Goal: Task Accomplishment & Management: Manage account settings

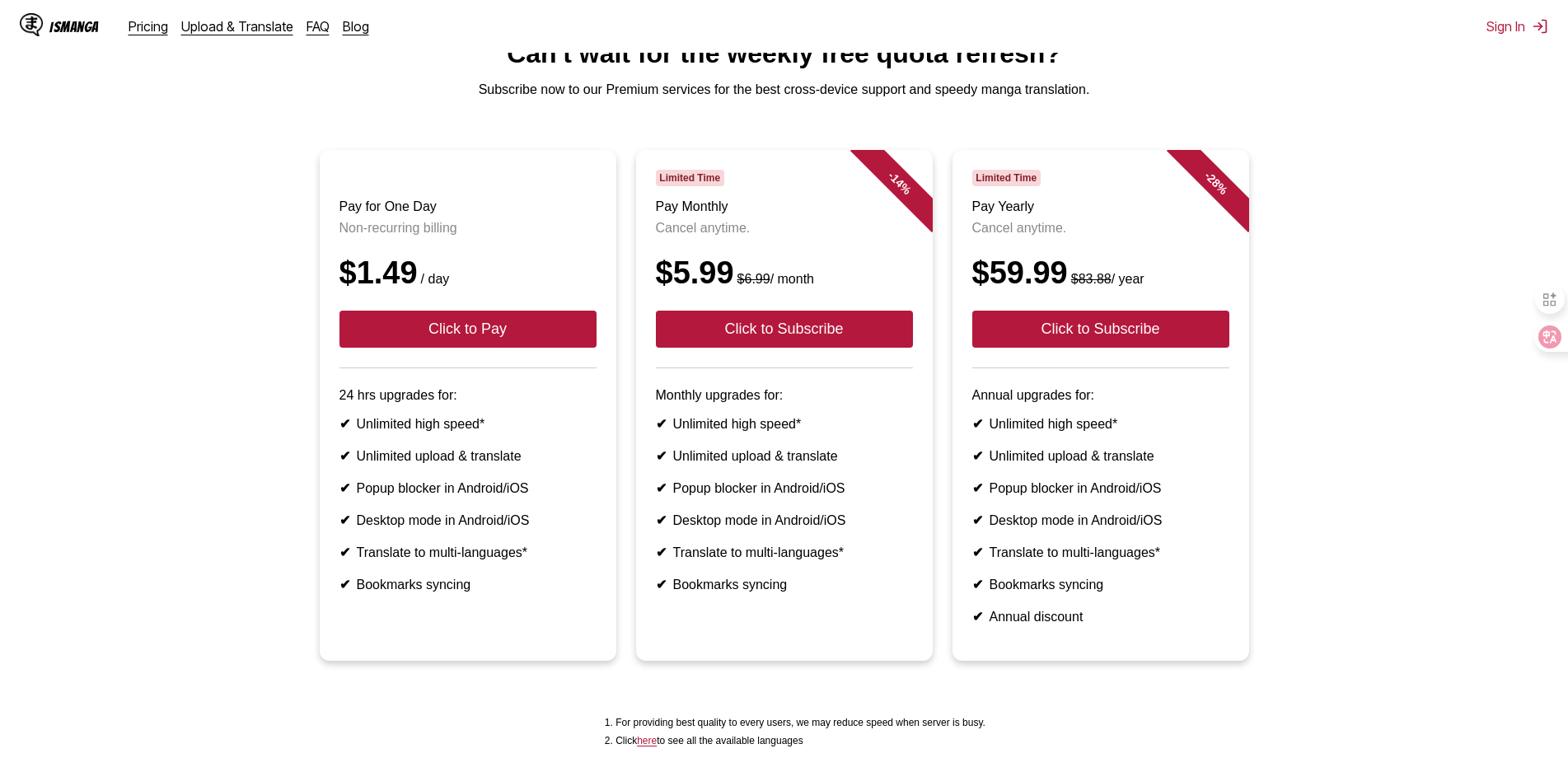
scroll to position [245, 0]
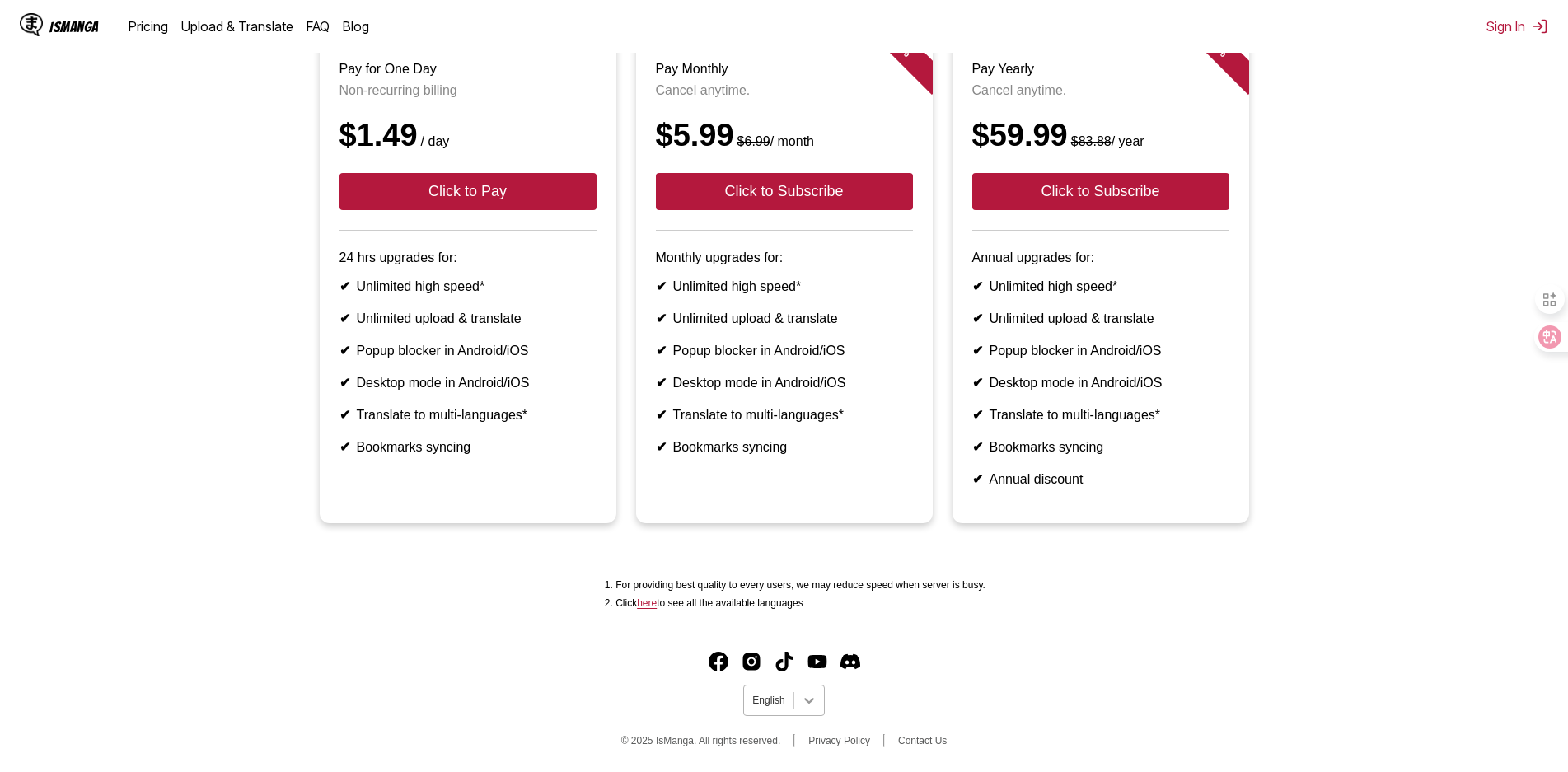
click at [817, 701] on div at bounding box center [809, 700] width 30 height 30
click at [790, 653] on div "中文(正體)" at bounding box center [783, 661] width 81 height 27
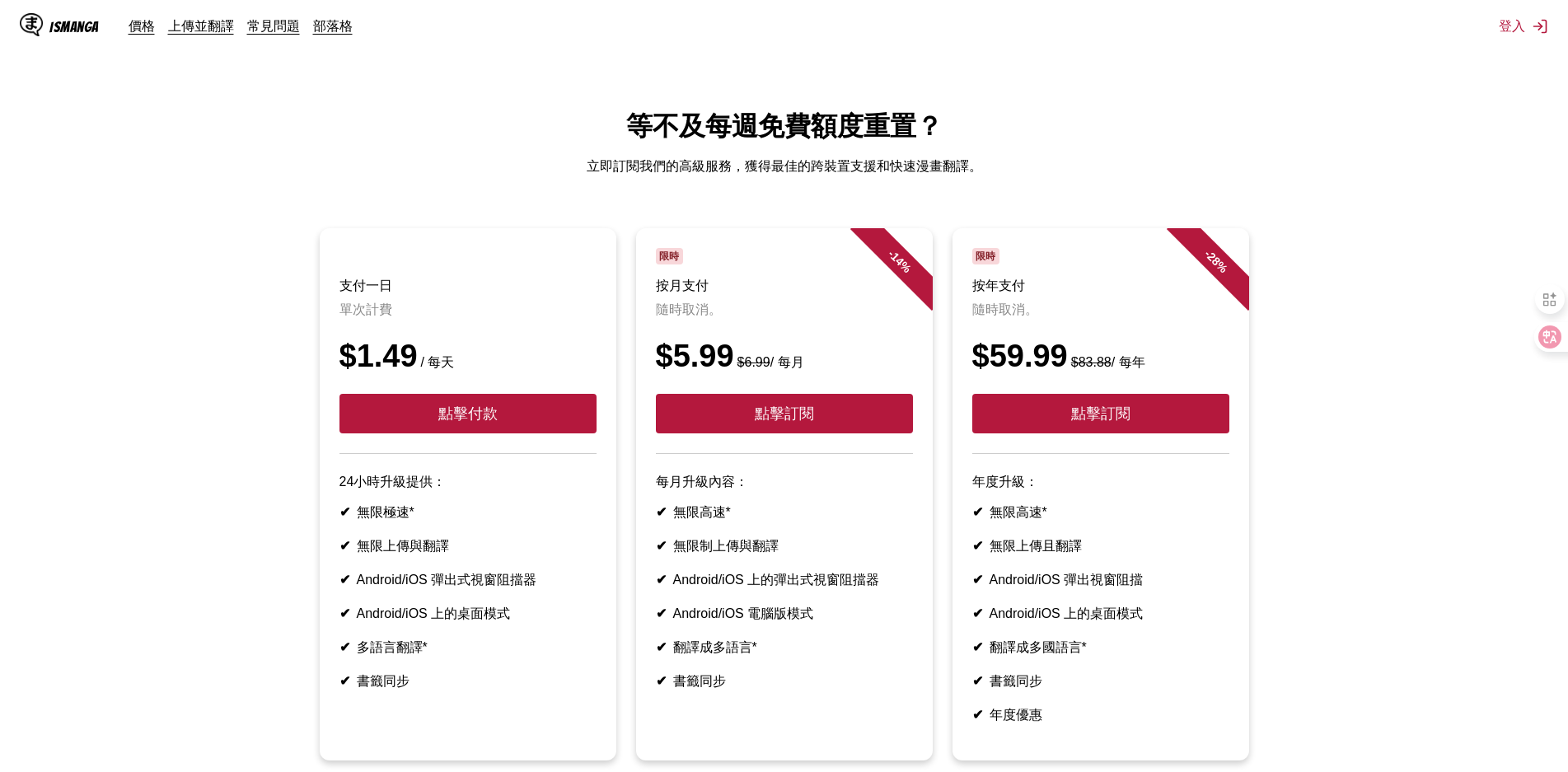
scroll to position [82, 0]
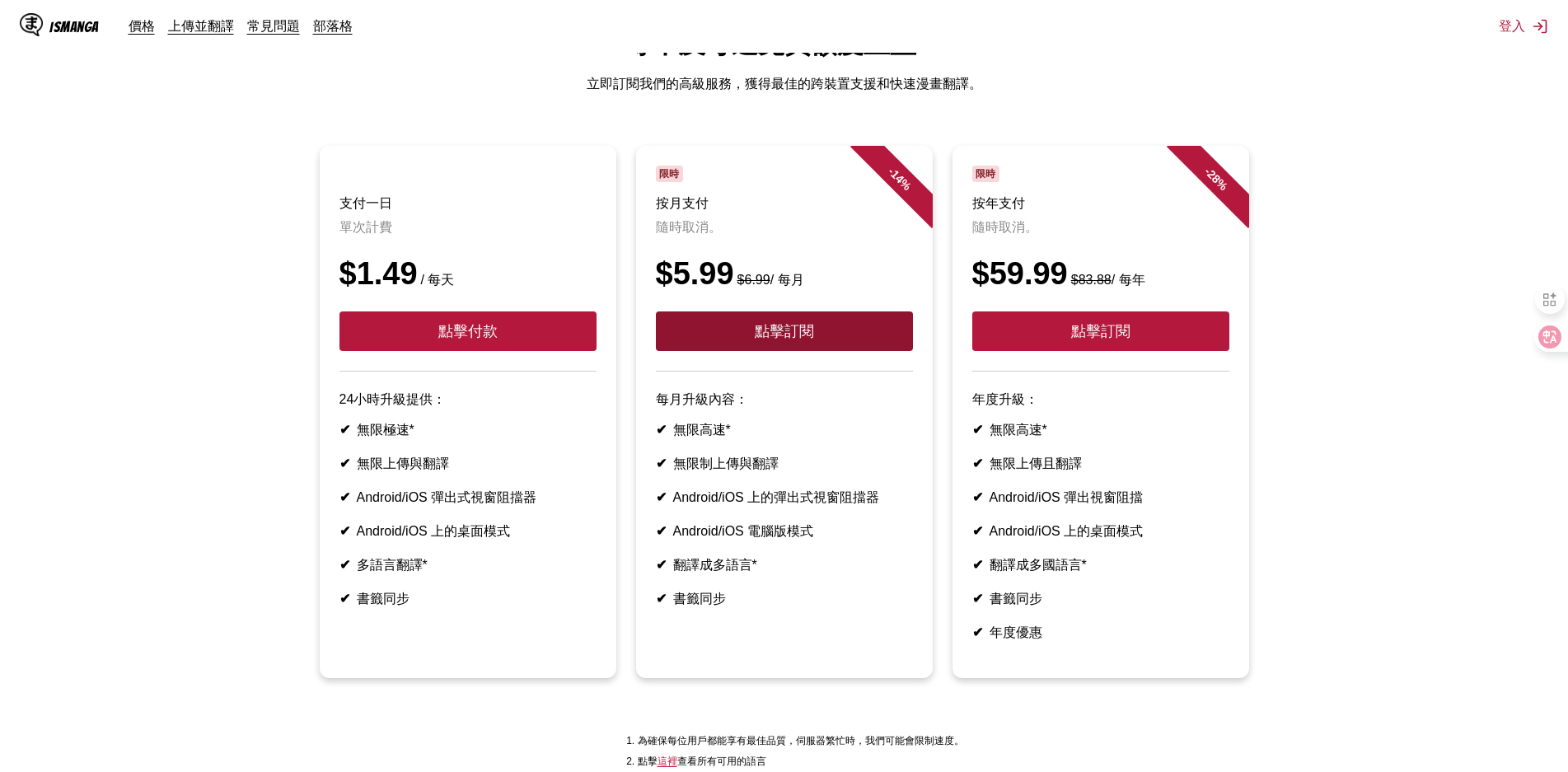
click at [817, 340] on button "點擊訂閱" at bounding box center [784, 331] width 257 height 40
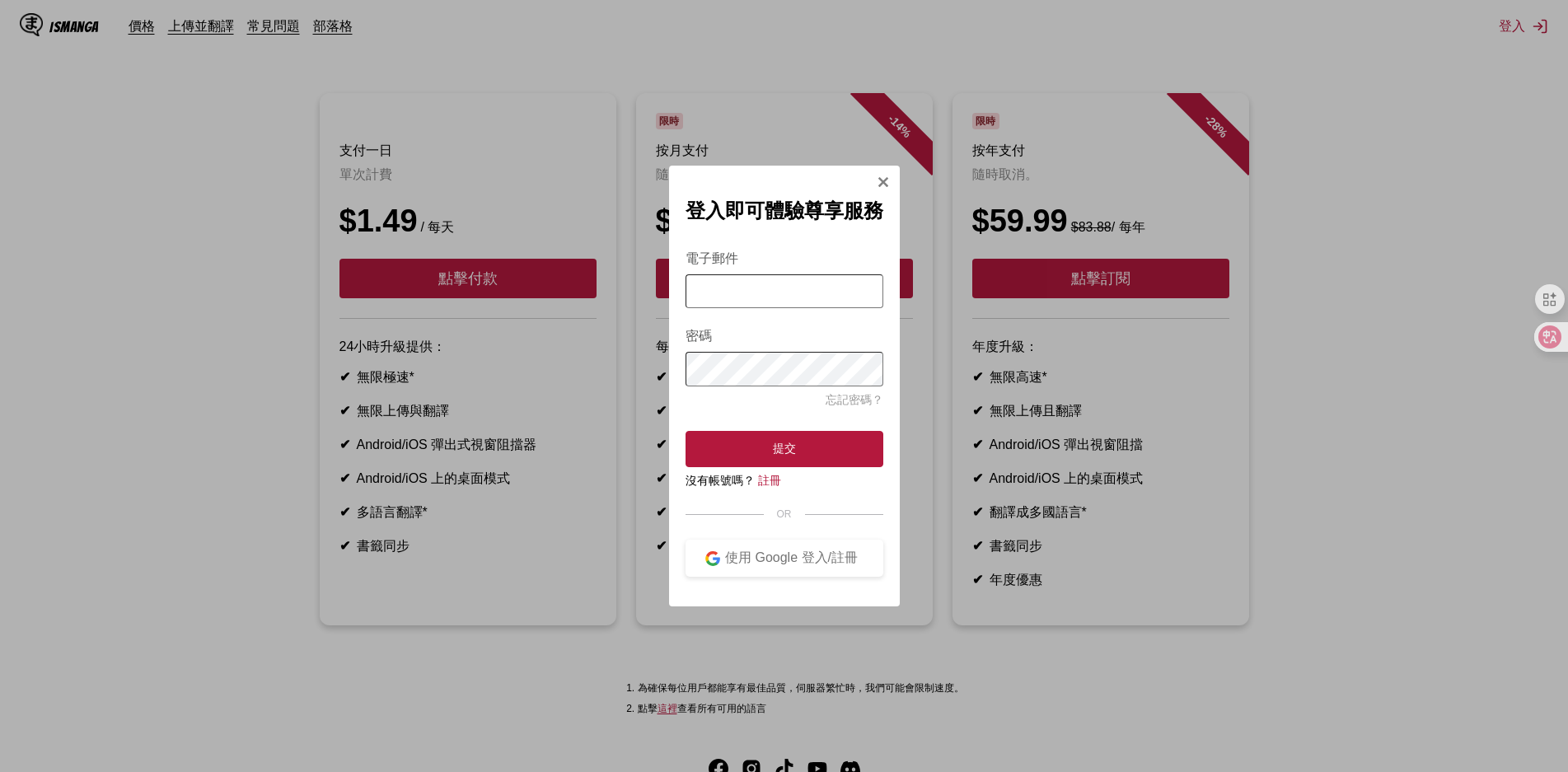
scroll to position [165, 0]
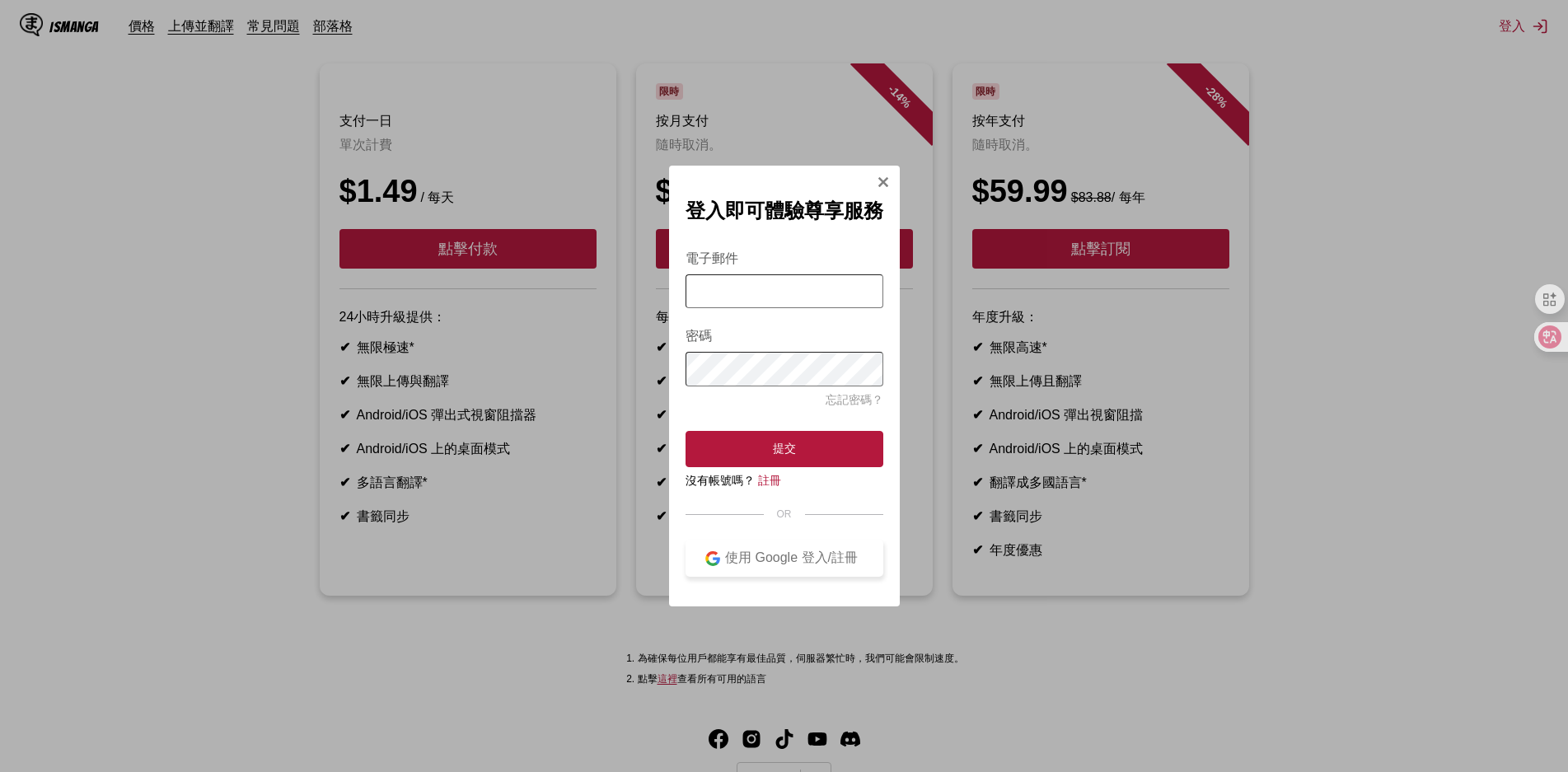
click at [818, 562] on div "使用 Google 登入/註冊" at bounding box center [792, 558] width 143 height 17
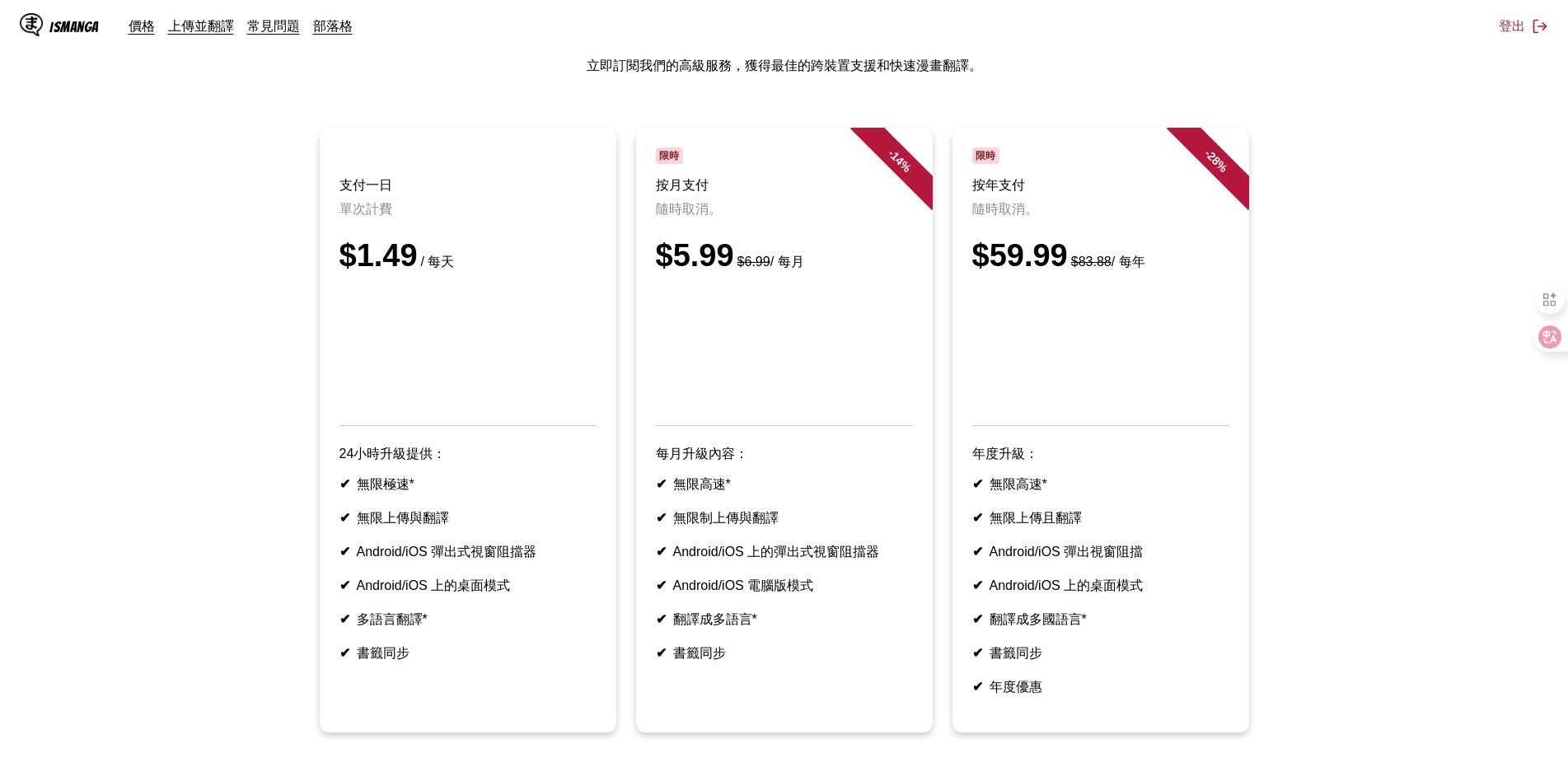
scroll to position [0, 0]
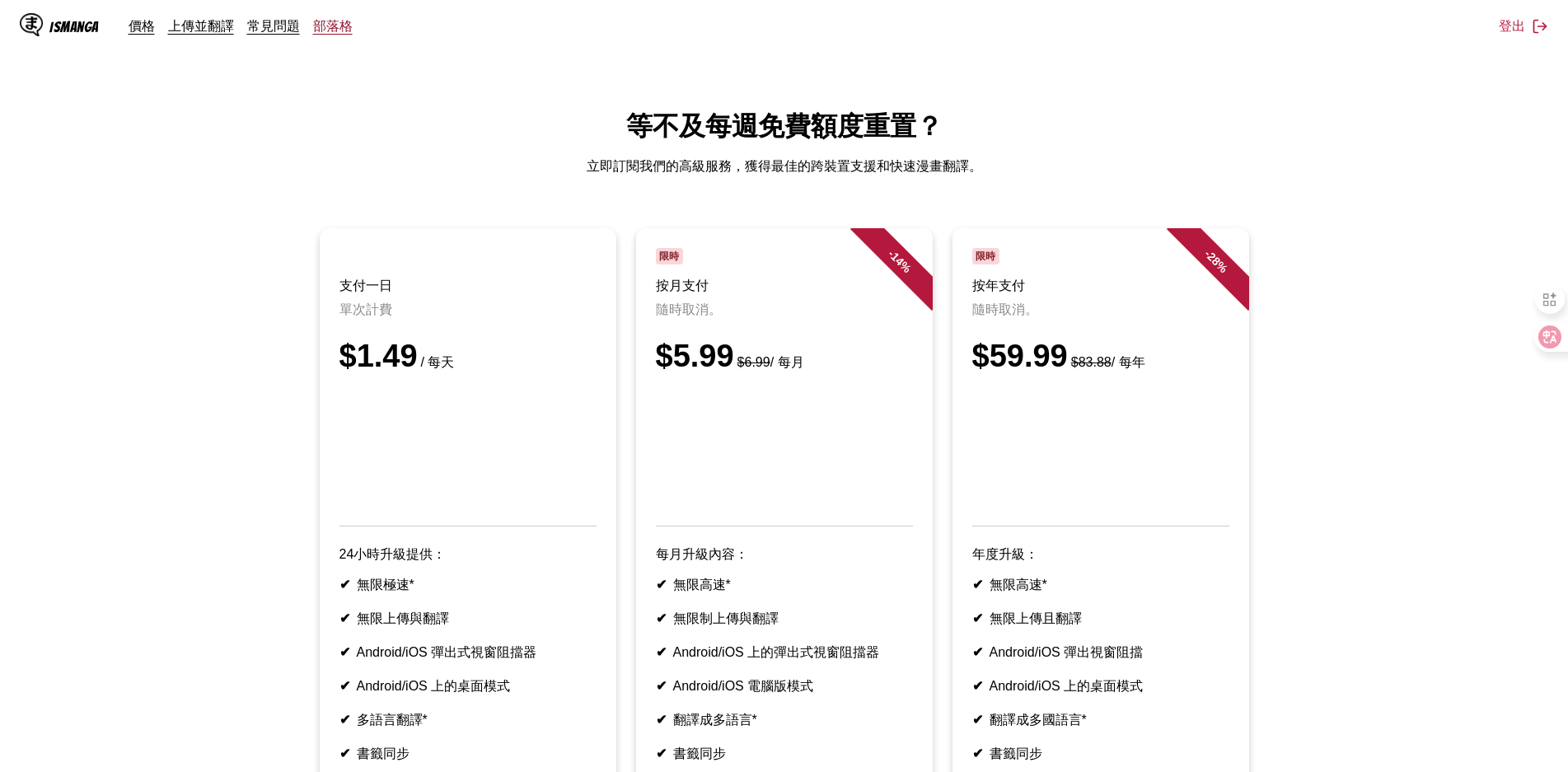
click at [327, 30] on link "部落格" at bounding box center [333, 25] width 40 height 16
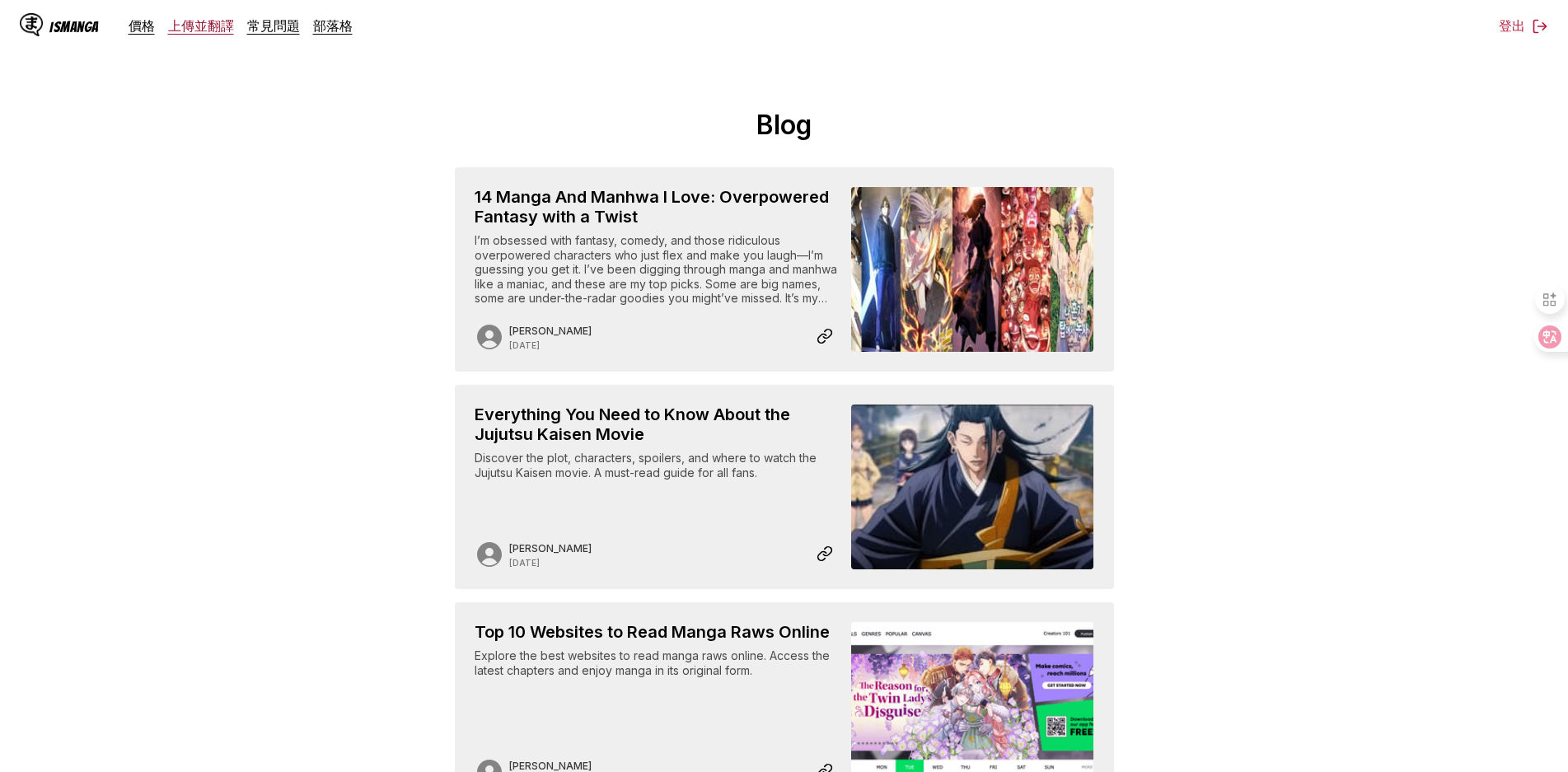
click at [177, 30] on link "上傳並翻譯" at bounding box center [201, 25] width 66 height 16
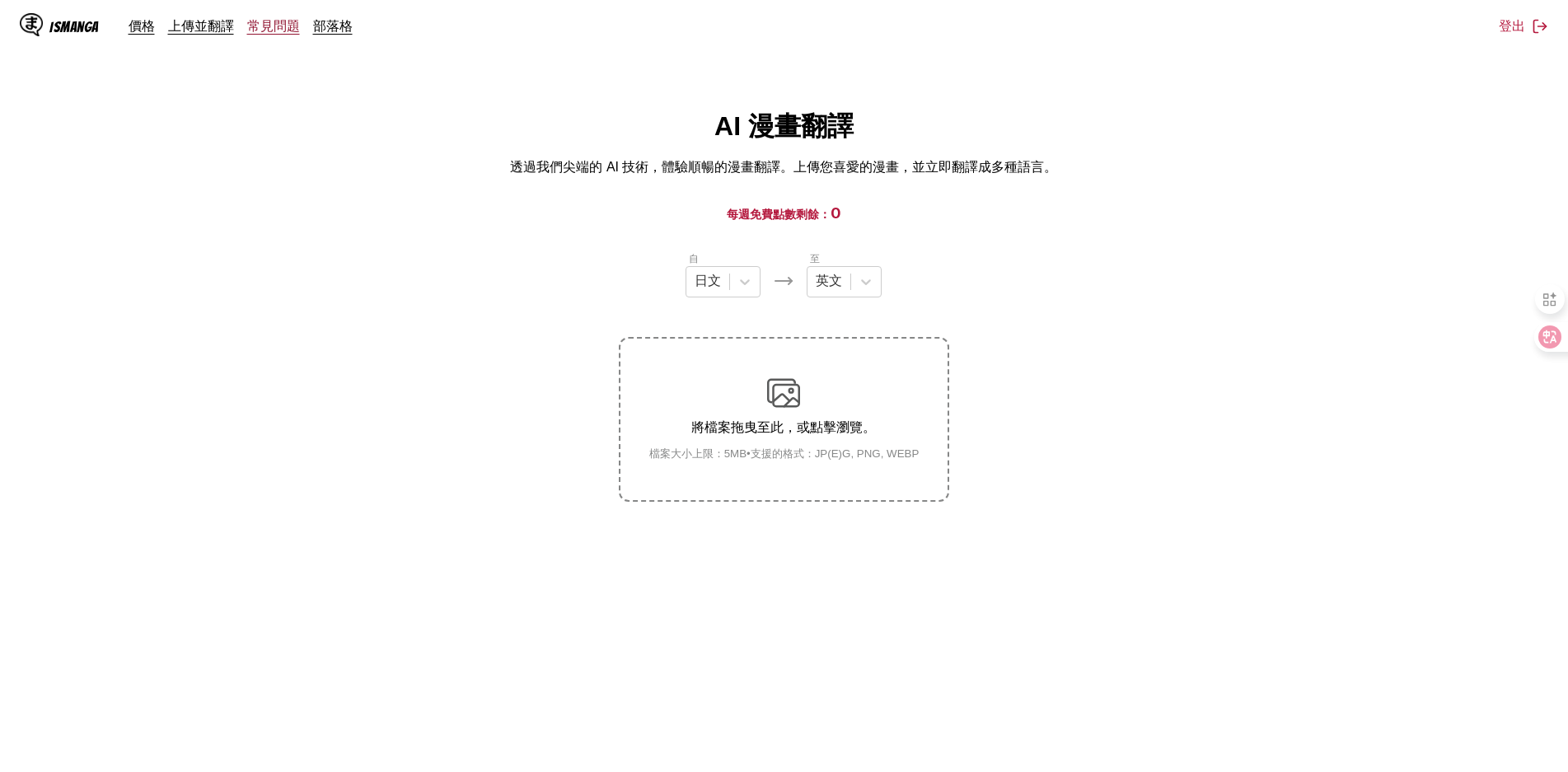
click at [248, 30] on link "常見問題" at bounding box center [273, 25] width 52 height 16
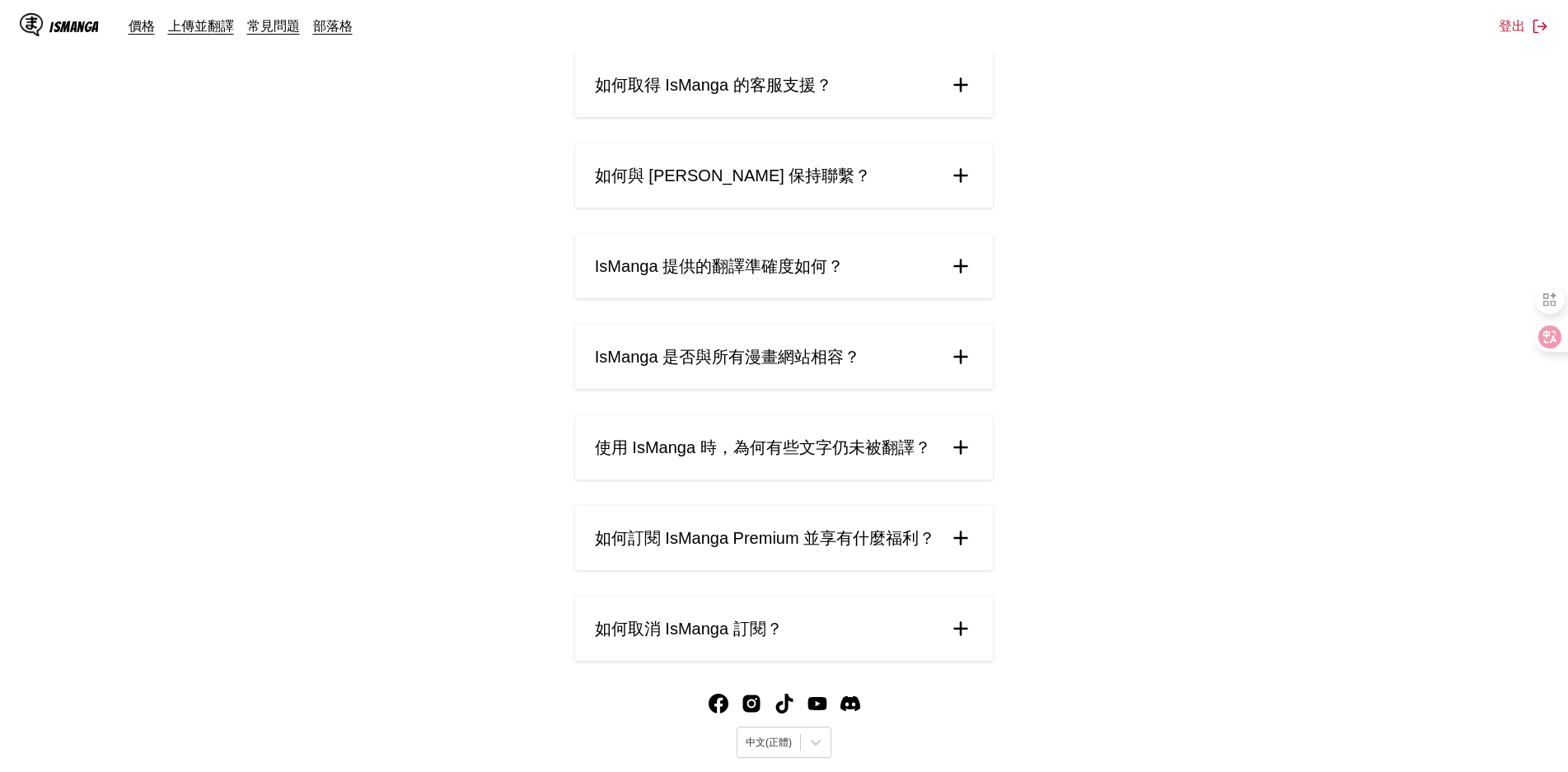
scroll to position [626, 0]
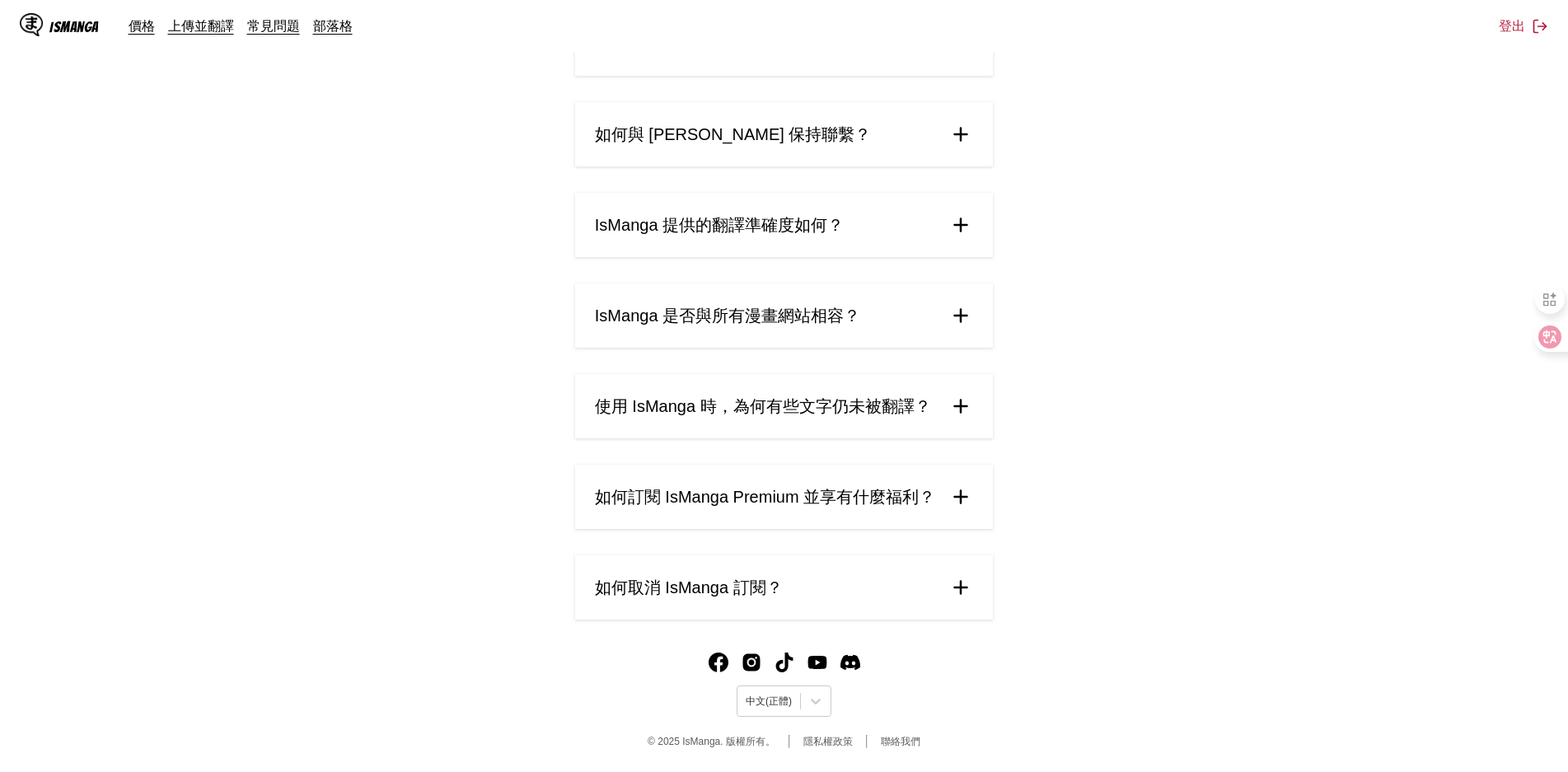
click at [817, 348] on div "什麼是 IsManga？它如何運作？ IsManga 是一個創新的 AI 驅動漫畫翻譯服務，讓您能即時將日文、中文、韓文的原始漫畫、條漫、韓漫及其他漫畫作品翻…" at bounding box center [784, 89] width 417 height 1061
click at [822, 337] on summary "IsManga 是否與所有漫畫網站相容？" at bounding box center [784, 315] width 417 height 64
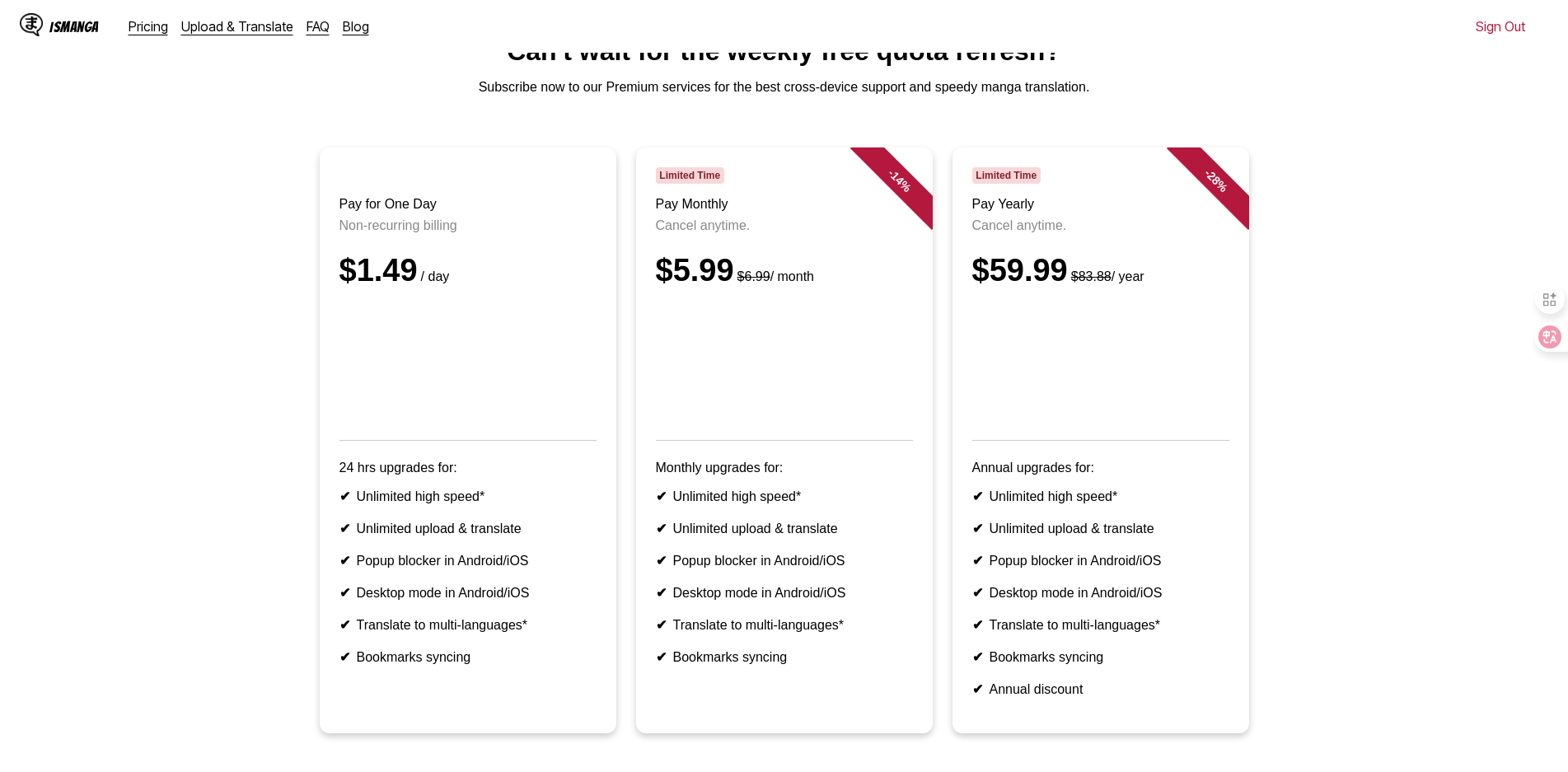
scroll to position [319, 0]
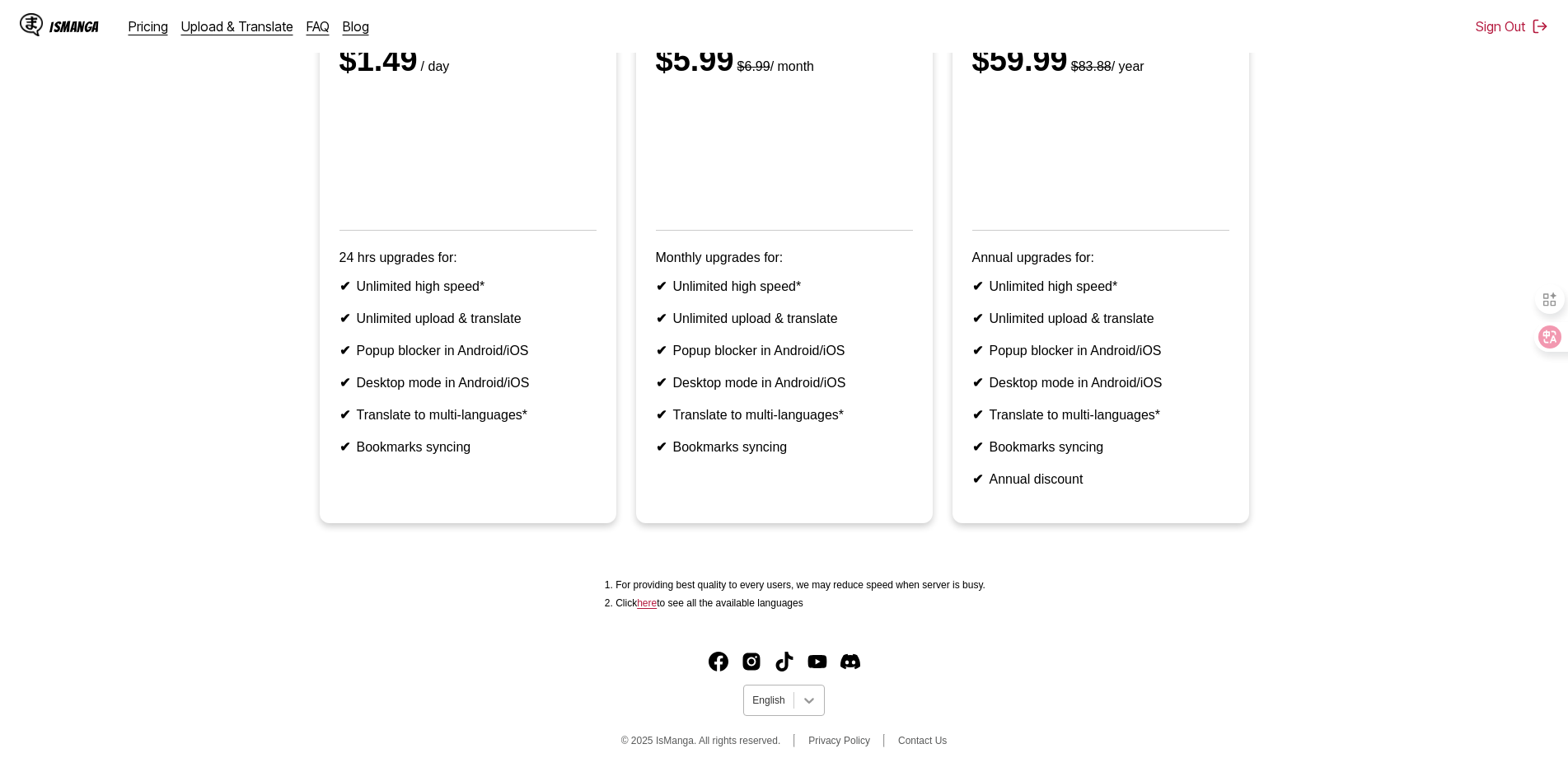
click at [802, 689] on div at bounding box center [809, 700] width 30 height 30
click at [778, 506] on div "日本語" at bounding box center [783, 492] width 81 height 27
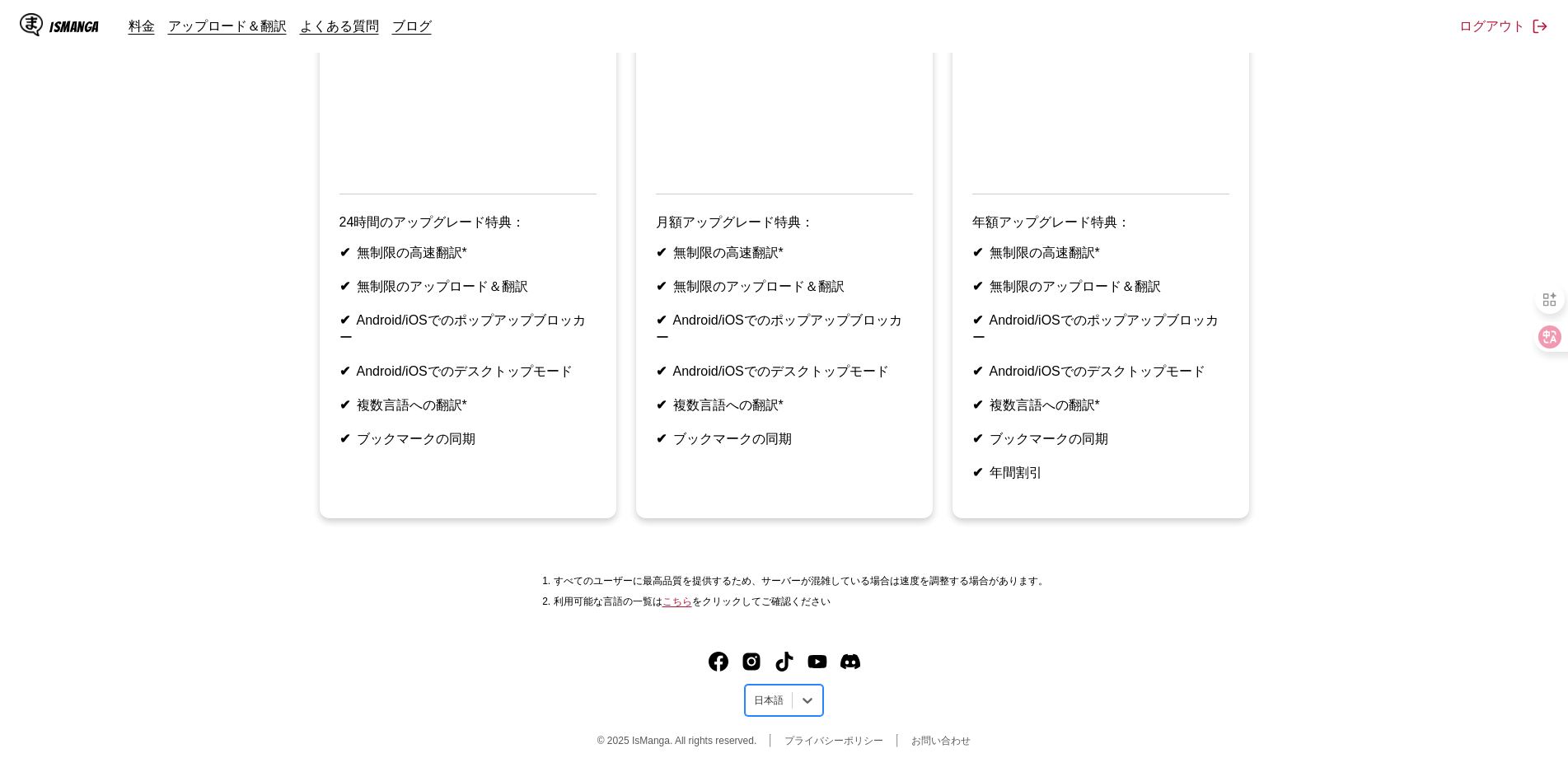
scroll to position [375, 0]
click at [811, 688] on div at bounding box center [807, 700] width 30 height 30
click at [784, 653] on div "中文(正體)" at bounding box center [783, 661] width 78 height 27
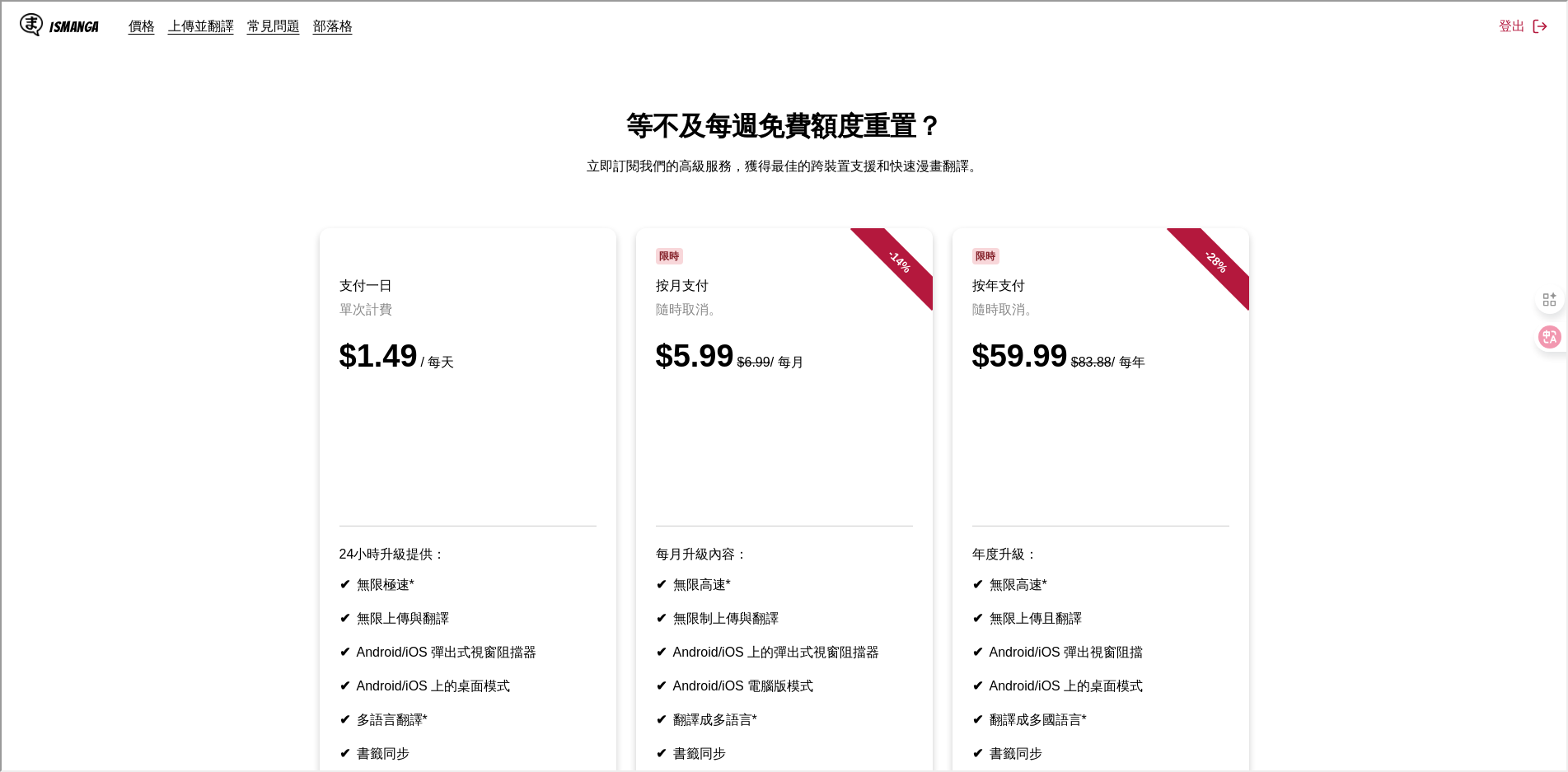
scroll to position [319, 0]
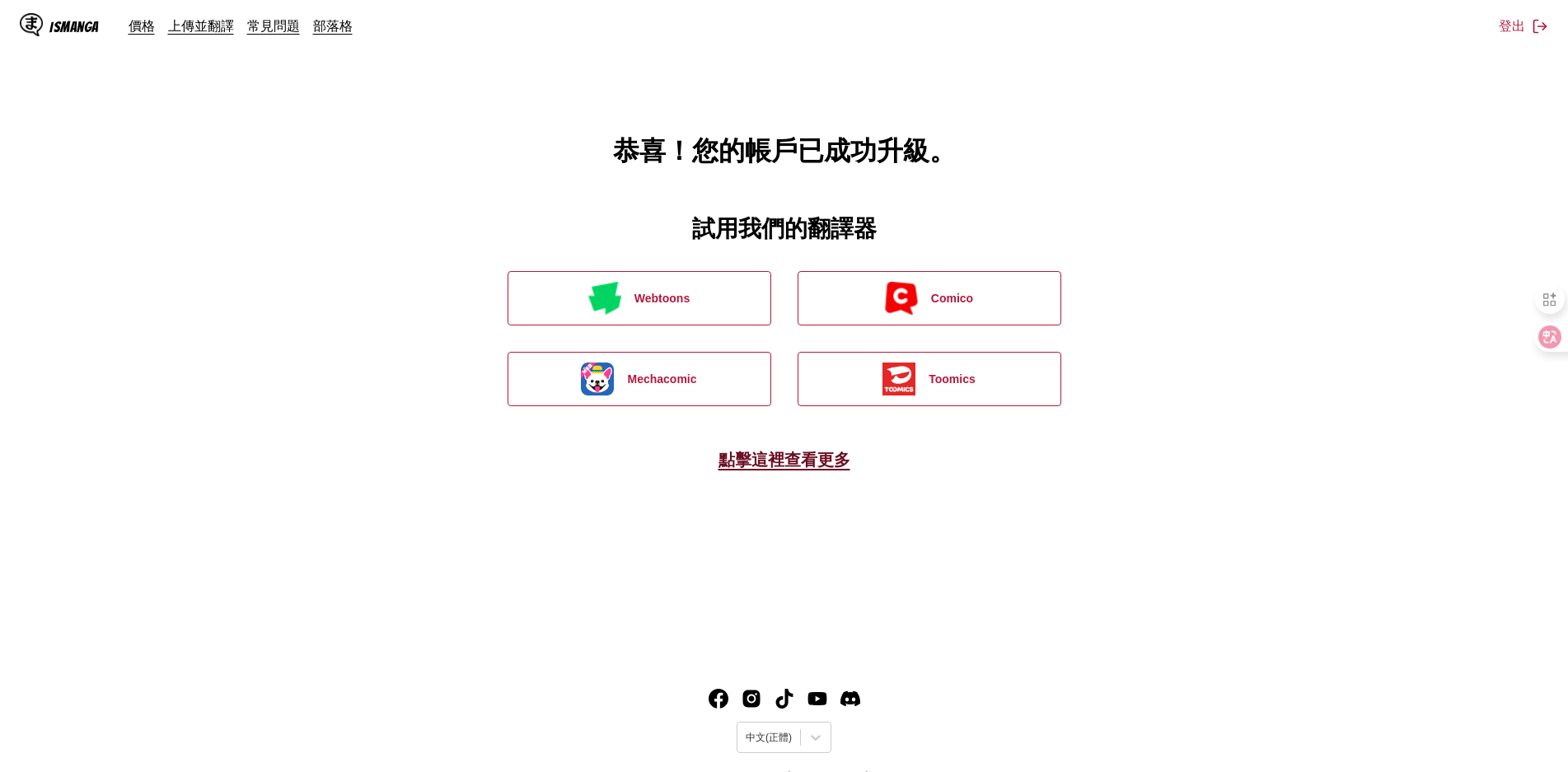
click at [759, 457] on link "點擊這裡查看更多" at bounding box center [785, 459] width 132 height 20
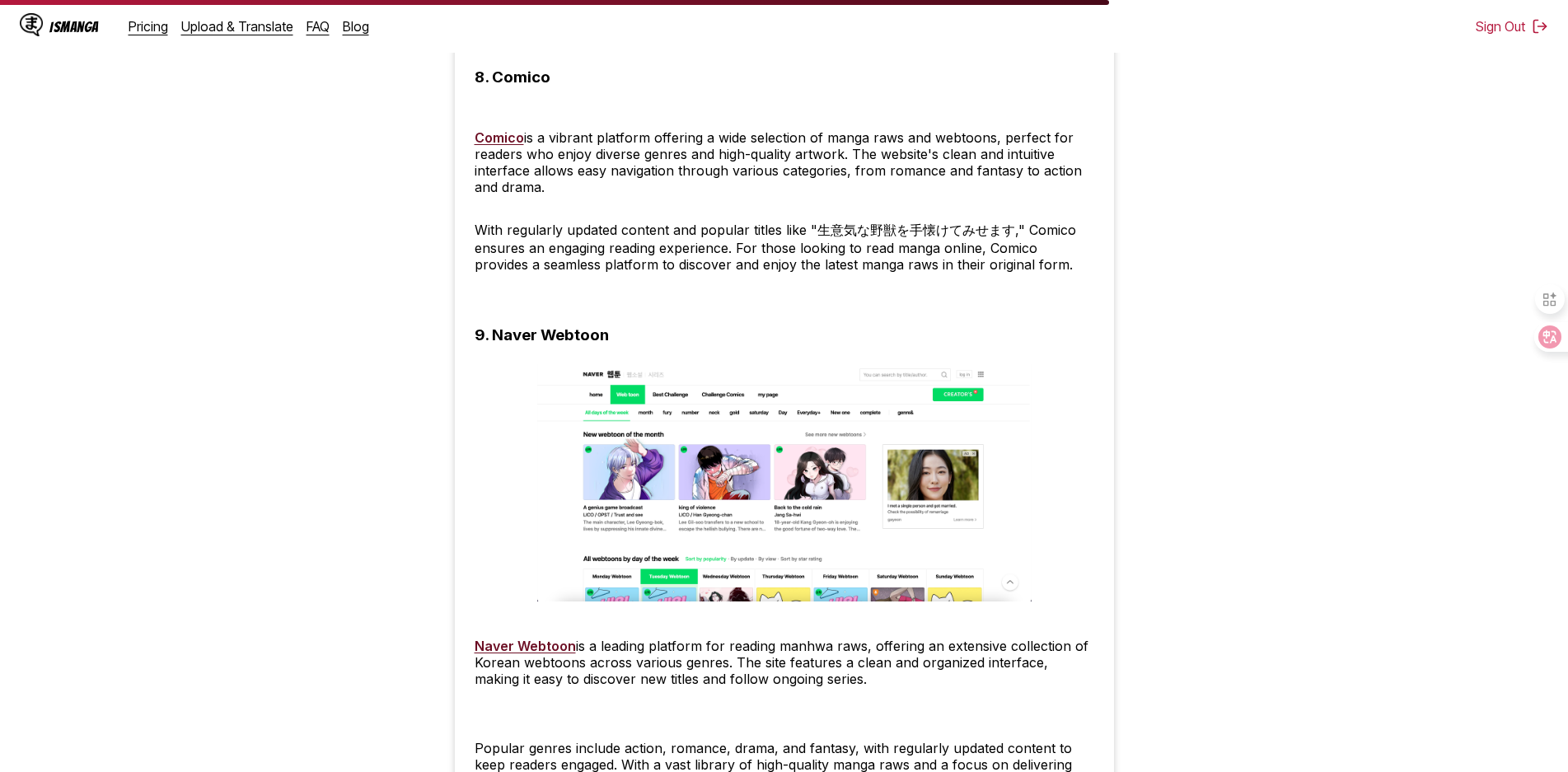
scroll to position [4696, 0]
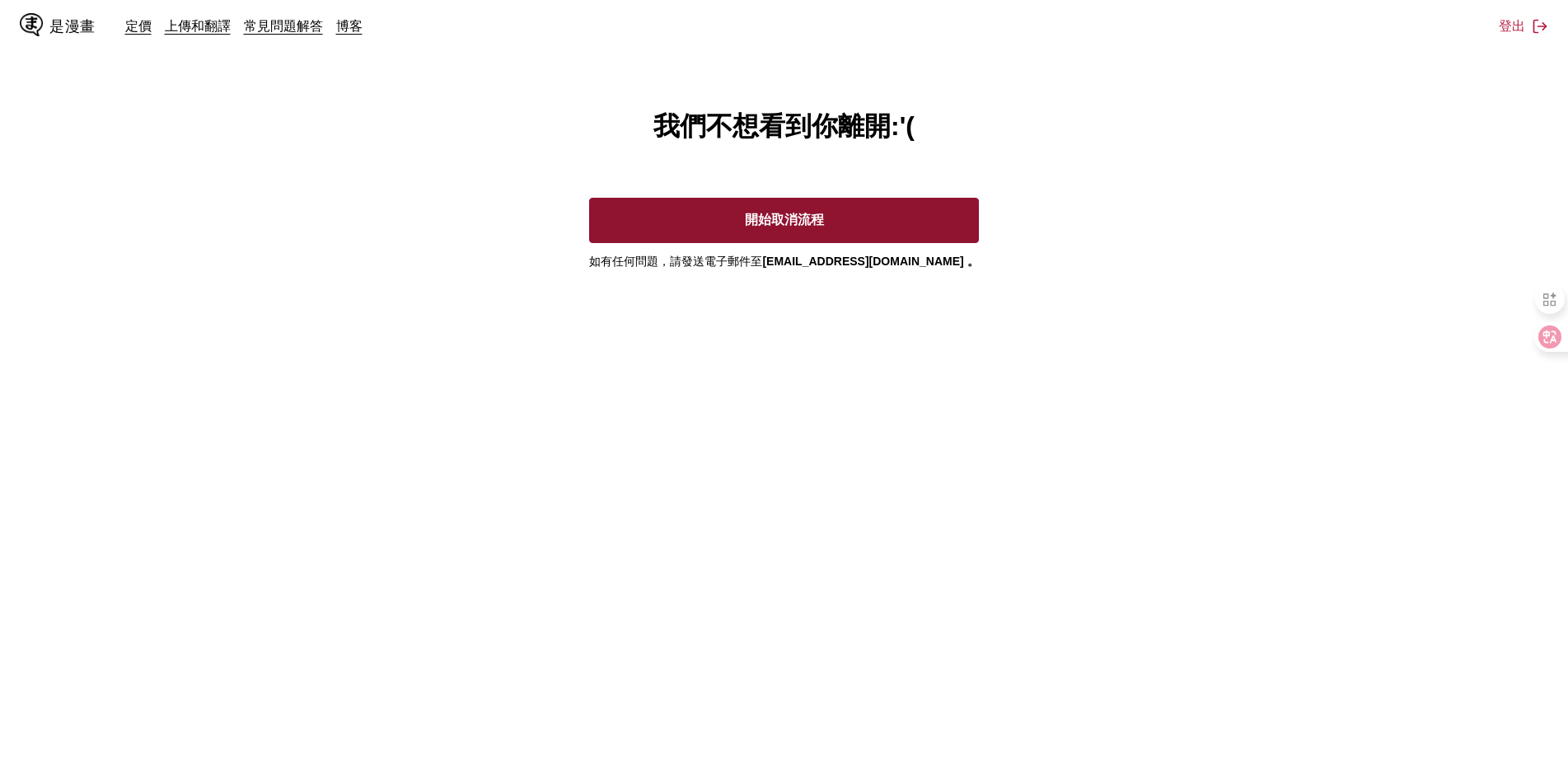
click at [807, 212] on button "開始取消流程" at bounding box center [783, 220] width 389 height 46
